Goal: Task Accomplishment & Management: Manage account settings

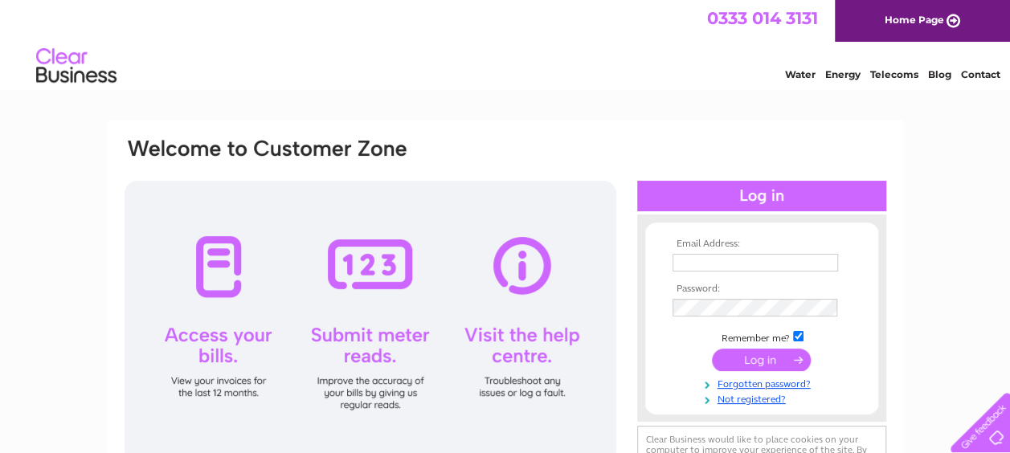
scroll to position [80, 0]
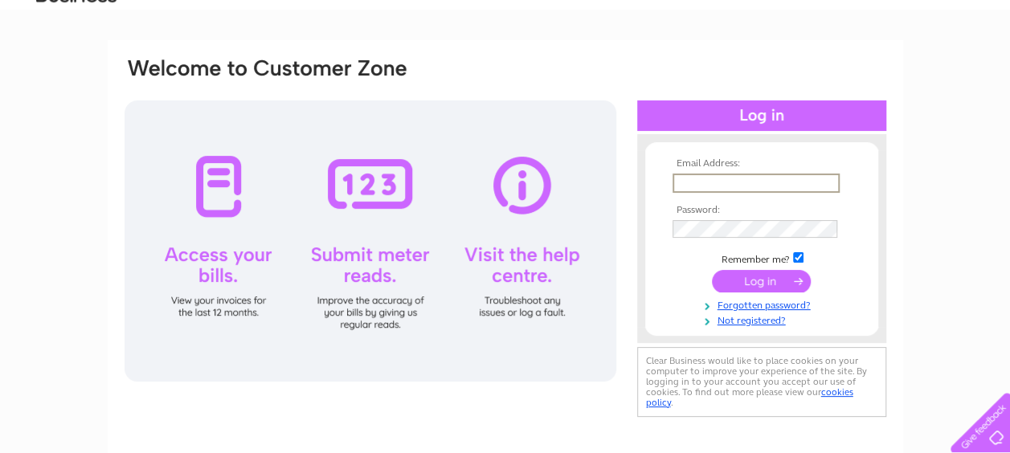
click at [736, 185] on input "text" at bounding box center [755, 183] width 167 height 19
type input "[EMAIL_ADDRESS][DOMAIN_NAME]"
click at [762, 302] on link "Forgotten password?" at bounding box center [763, 302] width 182 height 15
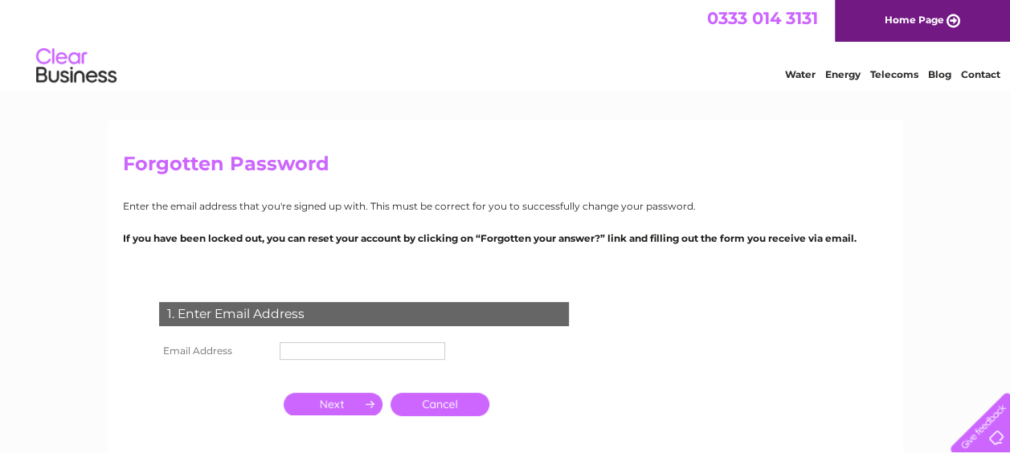
click at [326, 343] on input "text" at bounding box center [362, 351] width 165 height 18
type input "[EMAIL_ADDRESS][DOMAIN_NAME]"
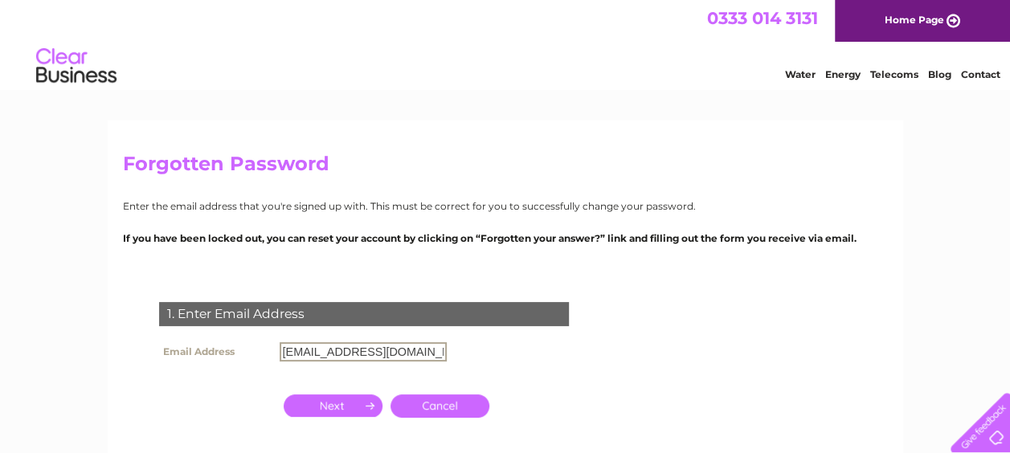
click at [354, 402] on input "button" at bounding box center [333, 405] width 99 height 22
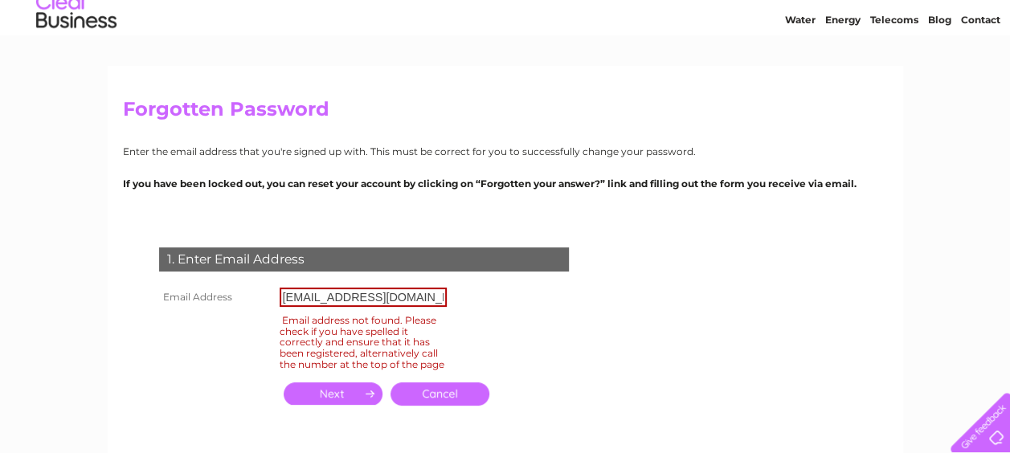
scroll to position [80, 0]
